Goal: Task Accomplishment & Management: Use online tool/utility

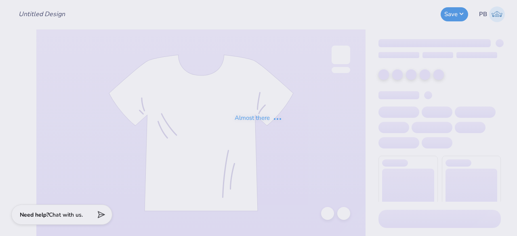
type input "Fall PR Merch"
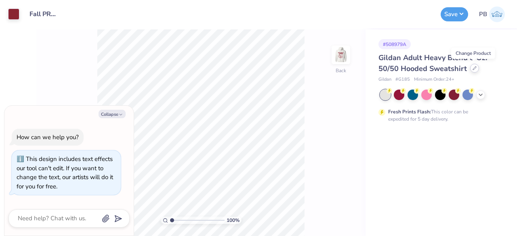
click at [475, 71] on div at bounding box center [474, 68] width 9 height 9
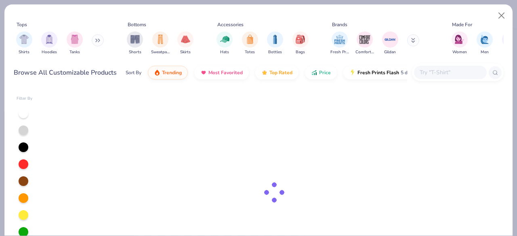
type textarea "x"
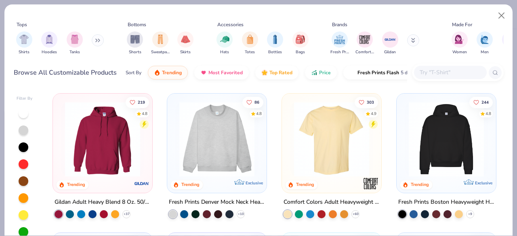
click at [433, 73] on input "text" at bounding box center [450, 72] width 62 height 9
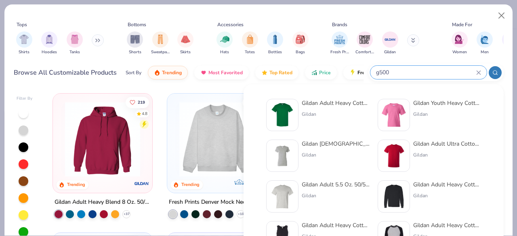
type input "g500"
click at [317, 112] on div "Gildan" at bounding box center [335, 114] width 68 height 7
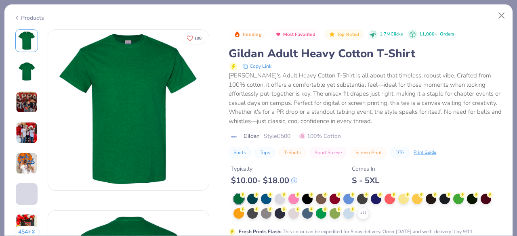
scroll to position [75, 0]
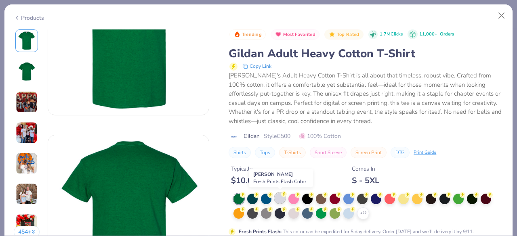
click at [280, 197] on div at bounding box center [279, 198] width 10 height 10
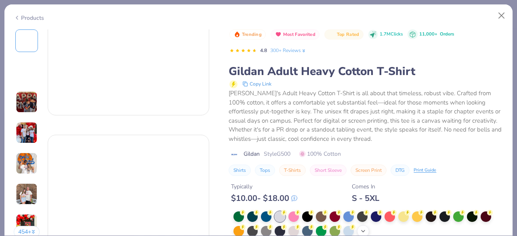
click at [363, 211] on div "+ 22" at bounding box center [368, 224] width 270 height 26
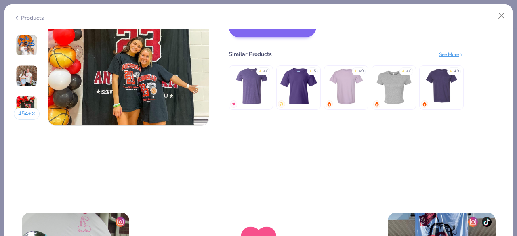
scroll to position [1037, 0]
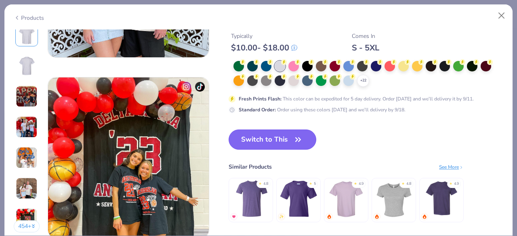
click at [265, 135] on button "Switch to This" at bounding box center [272, 140] width 88 height 20
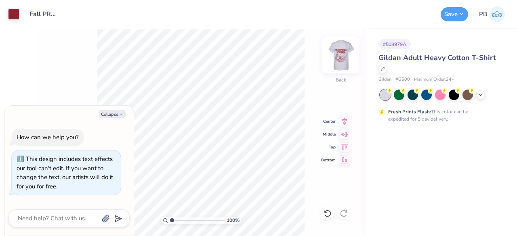
click at [342, 55] on img at bounding box center [340, 55] width 32 height 32
click at [345, 123] on icon at bounding box center [344, 120] width 11 height 10
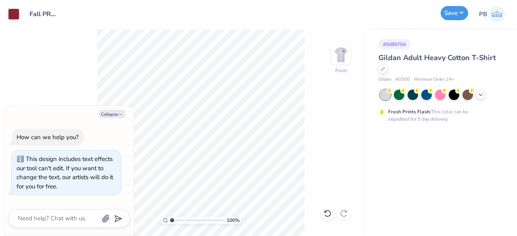
click at [460, 9] on button "Save" at bounding box center [453, 13] width 27 height 14
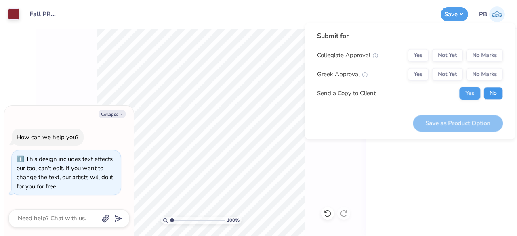
click at [492, 94] on button "No" at bounding box center [492, 93] width 19 height 13
click at [492, 80] on button "No Marks" at bounding box center [484, 74] width 37 height 13
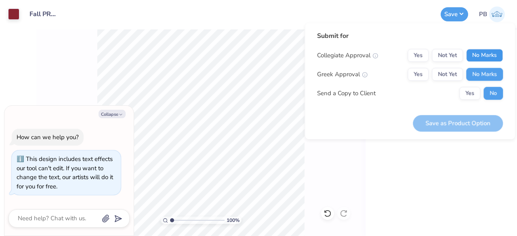
click at [494, 56] on button "No Marks" at bounding box center [484, 55] width 37 height 13
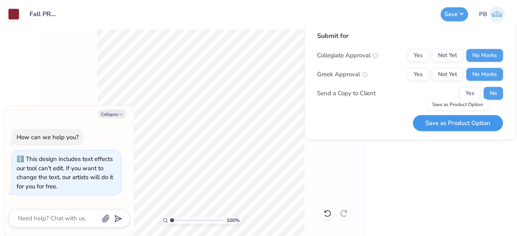
click at [447, 126] on button "Save as Product Option" at bounding box center [457, 123] width 90 height 17
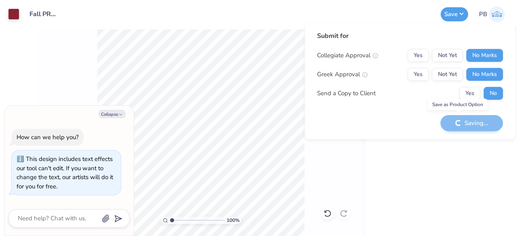
type textarea "x"
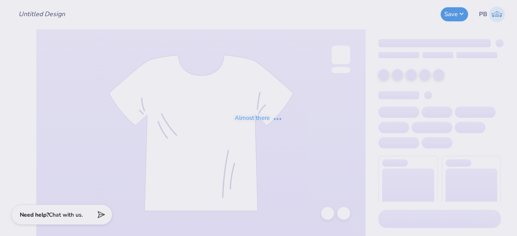
type input "Homecoming"
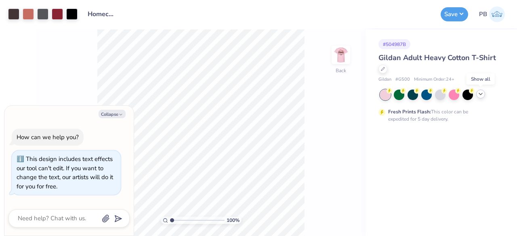
click at [479, 92] on icon at bounding box center [480, 94] width 6 height 6
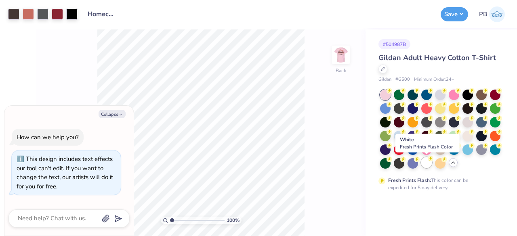
click at [428, 167] on div at bounding box center [426, 162] width 10 height 10
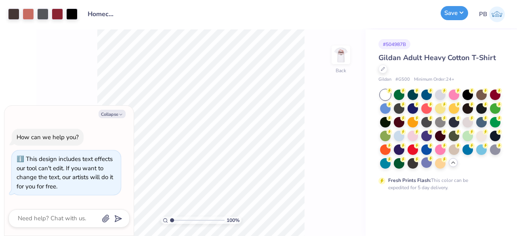
click at [454, 16] on button "Save" at bounding box center [453, 13] width 27 height 14
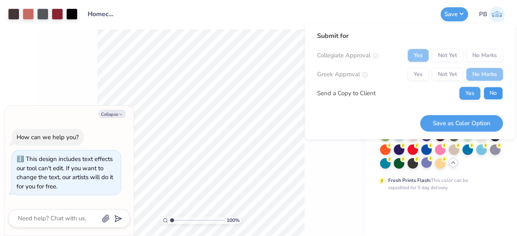
click at [490, 91] on button "No" at bounding box center [492, 93] width 19 height 13
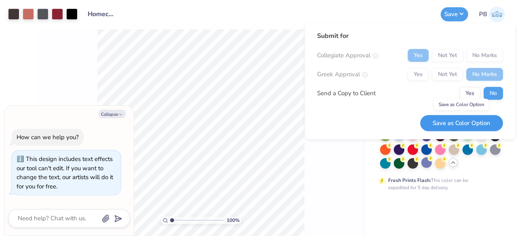
click at [463, 123] on button "Save as Color Option" at bounding box center [461, 123] width 83 height 17
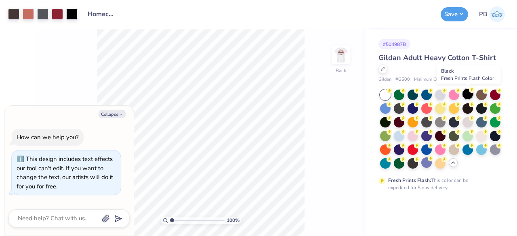
click at [470, 94] on div at bounding box center [467, 94] width 10 height 10
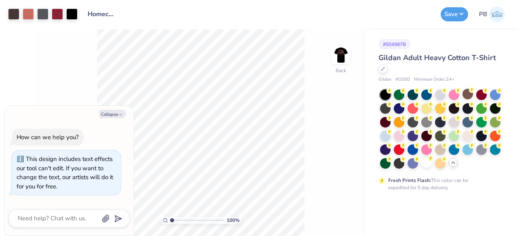
type textarea "x"
type input "1"
click at [392, 100] on div at bounding box center [440, 129] width 121 height 79
click at [111, 115] on button "Collapse" at bounding box center [111, 114] width 27 height 8
type textarea "x"
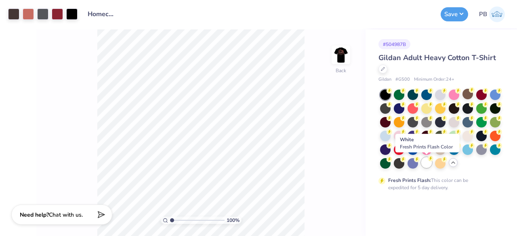
click at [429, 163] on div at bounding box center [426, 162] width 10 height 10
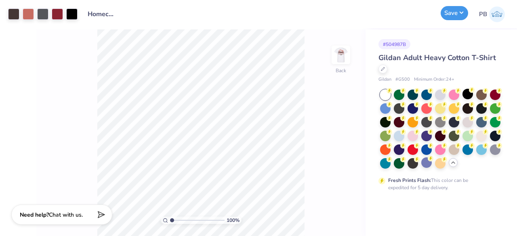
click at [460, 10] on button "Save" at bounding box center [453, 13] width 27 height 14
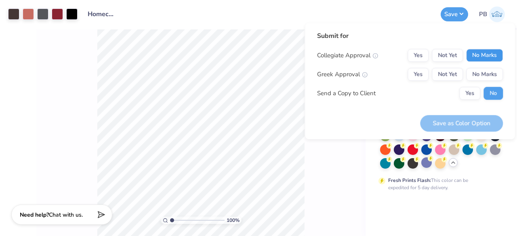
click at [493, 50] on button "No Marks" at bounding box center [484, 55] width 37 height 13
click at [478, 70] on button "No Marks" at bounding box center [484, 74] width 37 height 13
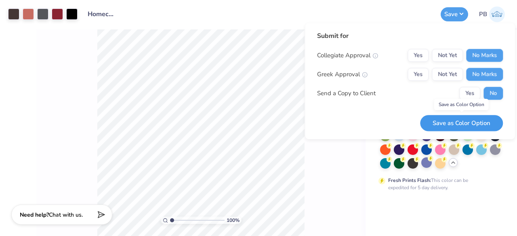
click at [444, 119] on button "Save as Color Option" at bounding box center [461, 123] width 83 height 17
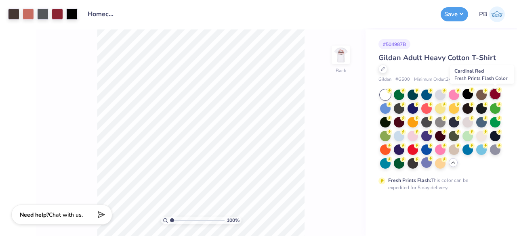
click at [498, 92] on circle at bounding box center [499, 90] width 6 height 6
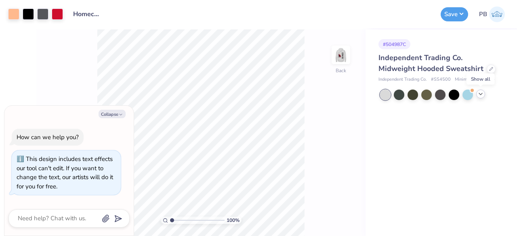
click at [479, 95] on icon at bounding box center [480, 94] width 6 height 6
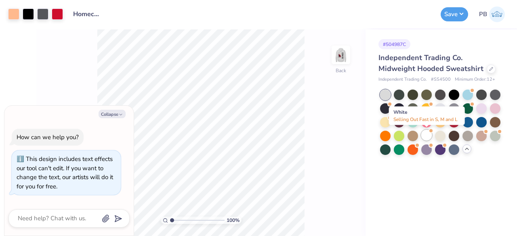
click at [425, 134] on div at bounding box center [426, 135] width 10 height 10
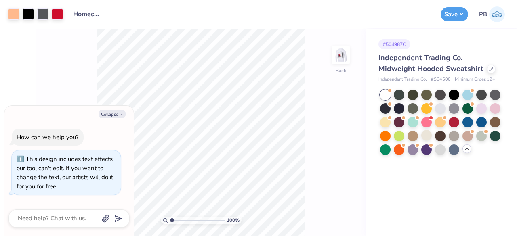
scroll to position [59, 0]
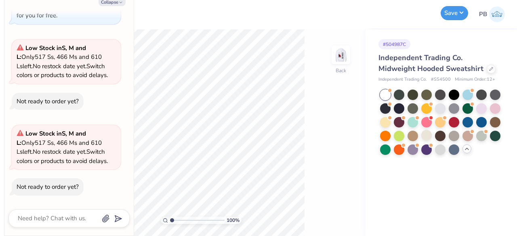
click at [454, 13] on button "Save" at bounding box center [453, 13] width 27 height 14
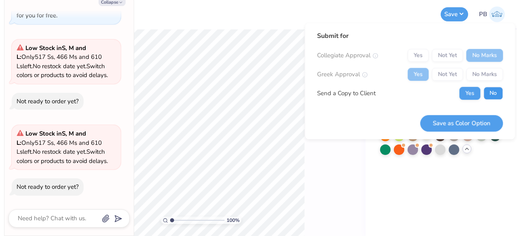
click at [497, 94] on button "No" at bounding box center [492, 93] width 19 height 13
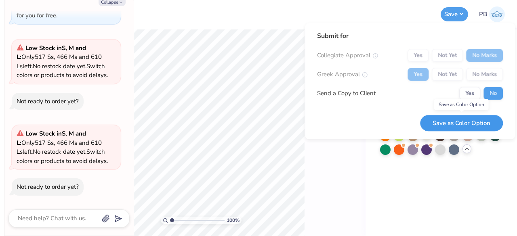
click at [469, 124] on button "Save as Color Option" at bounding box center [461, 123] width 83 height 17
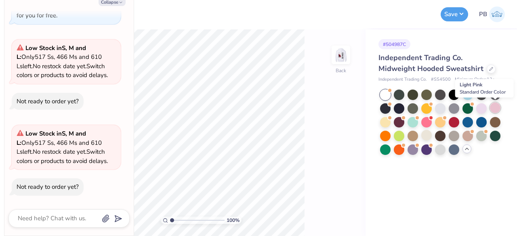
click at [498, 108] on div at bounding box center [495, 108] width 10 height 10
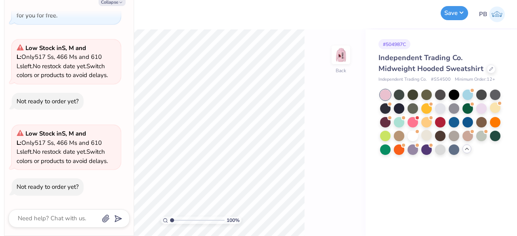
click at [452, 12] on button "Save" at bounding box center [453, 13] width 27 height 14
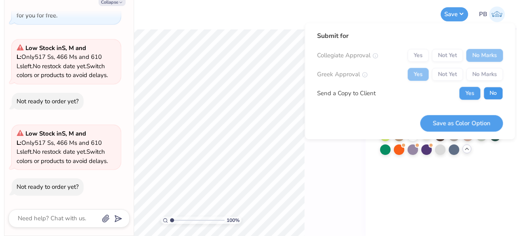
click at [492, 92] on button "No" at bounding box center [492, 93] width 19 height 13
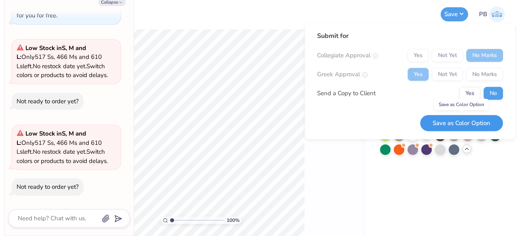
click at [477, 119] on button "Save as Color Option" at bounding box center [461, 123] width 83 height 17
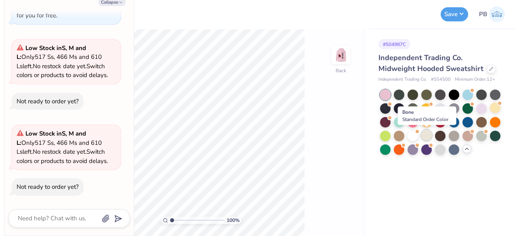
click at [425, 136] on div at bounding box center [426, 135] width 10 height 10
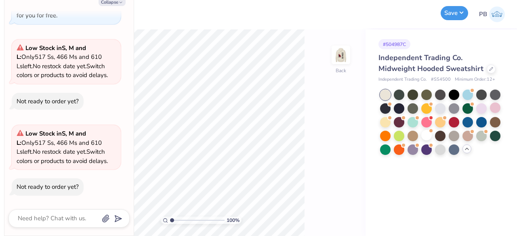
click at [446, 11] on button "Save" at bounding box center [453, 13] width 27 height 14
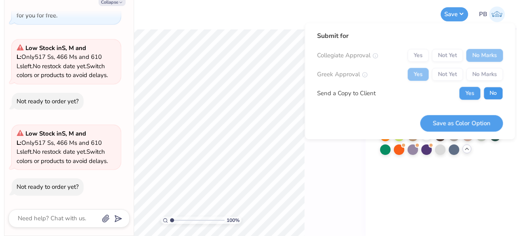
click at [488, 97] on button "No" at bounding box center [492, 93] width 19 height 13
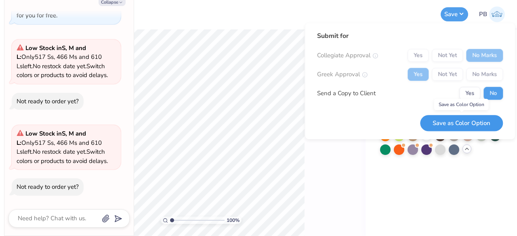
click at [440, 117] on button "Save as Color Option" at bounding box center [461, 123] width 83 height 17
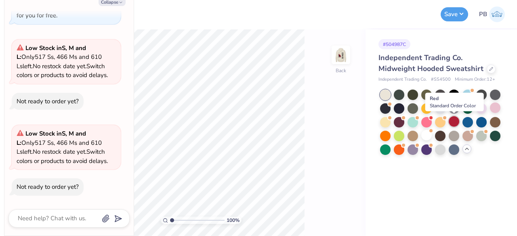
click at [454, 123] on div at bounding box center [453, 121] width 10 height 10
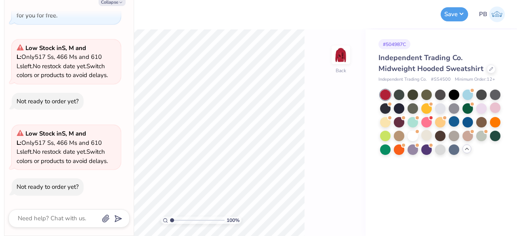
click at [338, 57] on img at bounding box center [341, 55] width 16 height 16
click at [450, 16] on button "Save" at bounding box center [453, 13] width 27 height 14
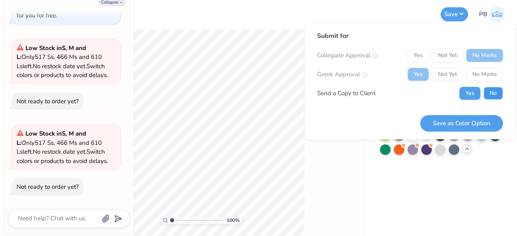
click at [494, 92] on button "No" at bounding box center [492, 93] width 19 height 13
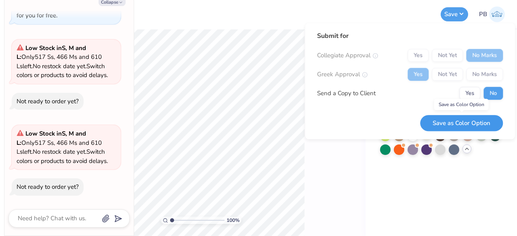
click at [461, 123] on button "Save as Color Option" at bounding box center [461, 123] width 83 height 17
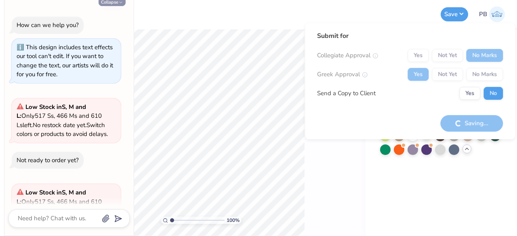
click at [123, 3] on button "Collapse" at bounding box center [111, 2] width 27 height 8
type textarea "x"
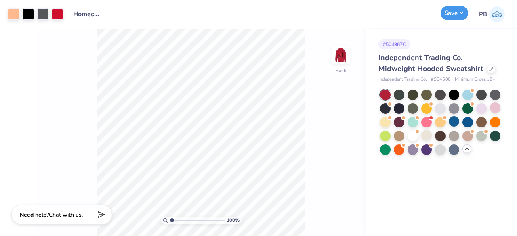
click at [448, 10] on button "Save" at bounding box center [453, 13] width 27 height 14
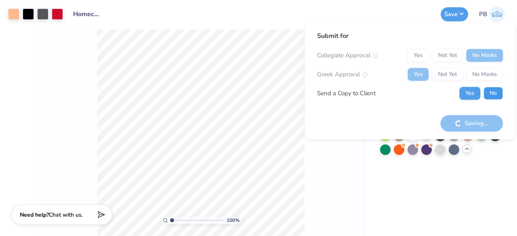
click at [492, 95] on button "No" at bounding box center [492, 93] width 19 height 13
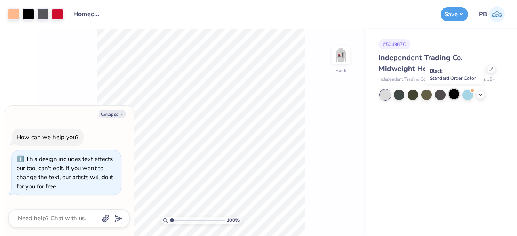
click at [454, 94] on div at bounding box center [453, 94] width 10 height 10
type textarea "x"
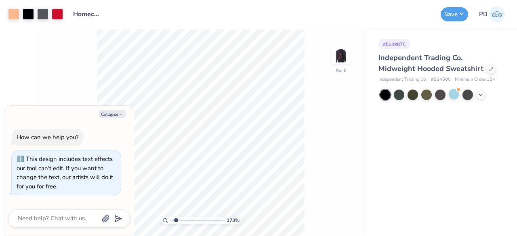
type input "1.73487040948499"
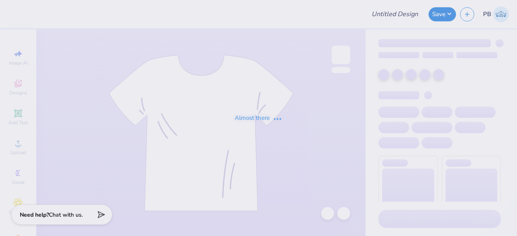
type input "[PERSON_NAME] : [GEOGRAPHIC_DATA][PERSON_NAME]"
type input "24"
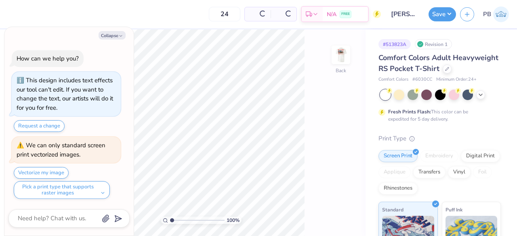
type textarea "x"
